Goal: Task Accomplishment & Management: Complete application form

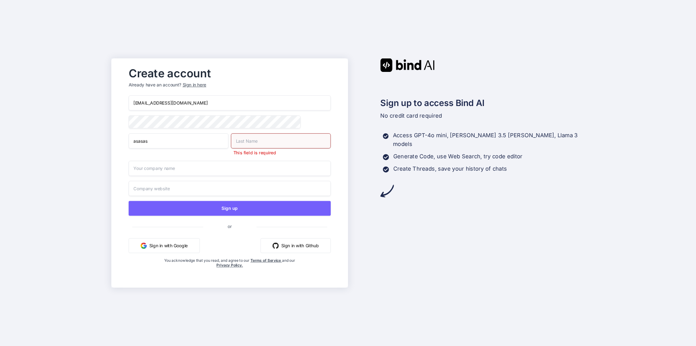
drag, startPoint x: 186, startPoint y: 146, endPoint x: 115, endPoint y: 140, distance: 71.7
click at [115, 140] on div "Create account Already have an account? Sign in here [EMAIL_ADDRESS][DOMAIN_NAM…" at bounding box center [229, 172] width 237 height 229
click at [277, 139] on input "text" at bounding box center [281, 140] width 100 height 15
paste input "asasas"
type input "asasas"
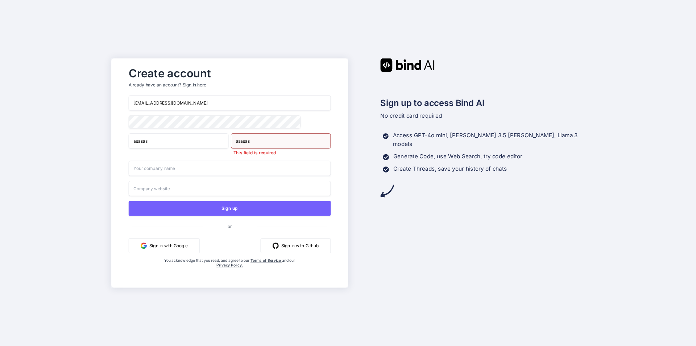
click at [227, 168] on input "text" at bounding box center [230, 168] width 202 height 15
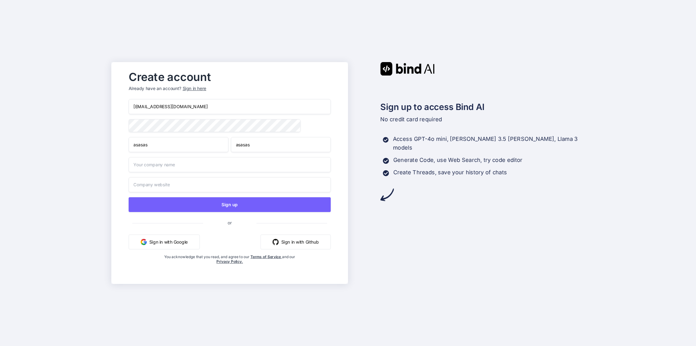
paste input "asasas"
type input "asasas"
click at [200, 189] on input "text" at bounding box center [230, 184] width 202 height 15
paste input "asasas"
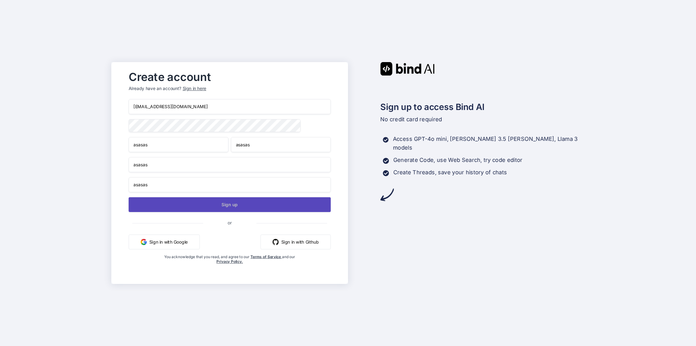
type input "asasas"
click at [216, 207] on button "Sign up" at bounding box center [230, 204] width 202 height 15
